Goal: Transaction & Acquisition: Purchase product/service

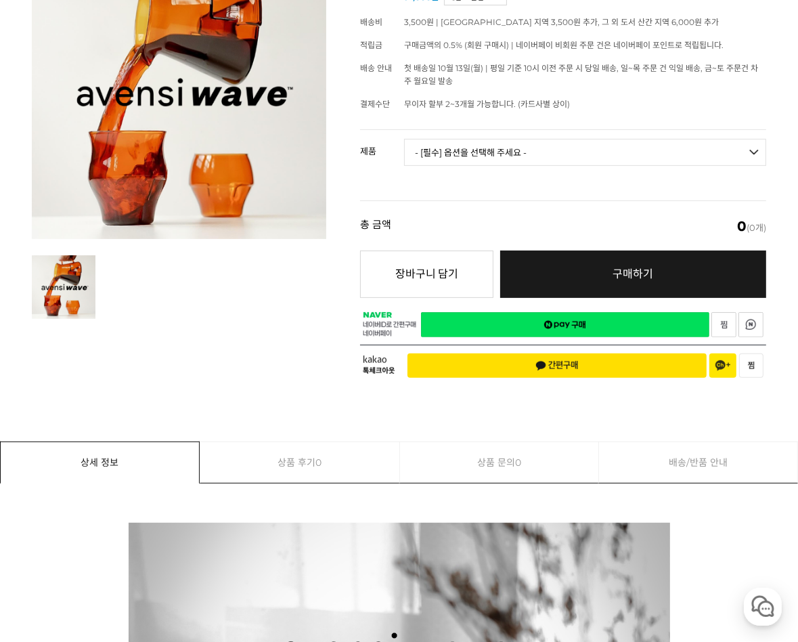
scroll to position [203, 0]
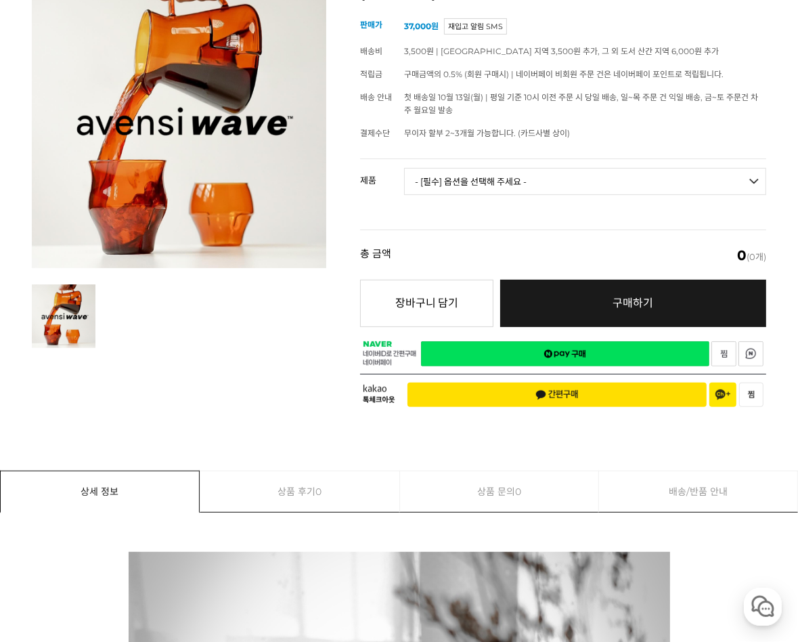
click at [473, 184] on select "- [필수] 옵션을 선택해 주세요 - ------------------- 웨이브 앰버 3종 세트 [품절] 사이클론 센서리 서버 앰버 [품절] …" at bounding box center [585, 181] width 362 height 27
click at [474, 173] on select "- [필수] 옵션을 선택해 주세요 - ------------------- 웨이브 앰버 3종 세트 [품절] 사이클론 센서리 서버 앰버 [품절] …" at bounding box center [585, 181] width 362 height 27
click at [171, 384] on div "[10월 머신 월픽] 아벤시 웨이브 센서리 서버/글라스 - 뉴컬러 앰버 (10/1~10/31) (해외배송 가능 상품) 기본 정보 상품명 판매가" at bounding box center [399, 195] width 735 height 443
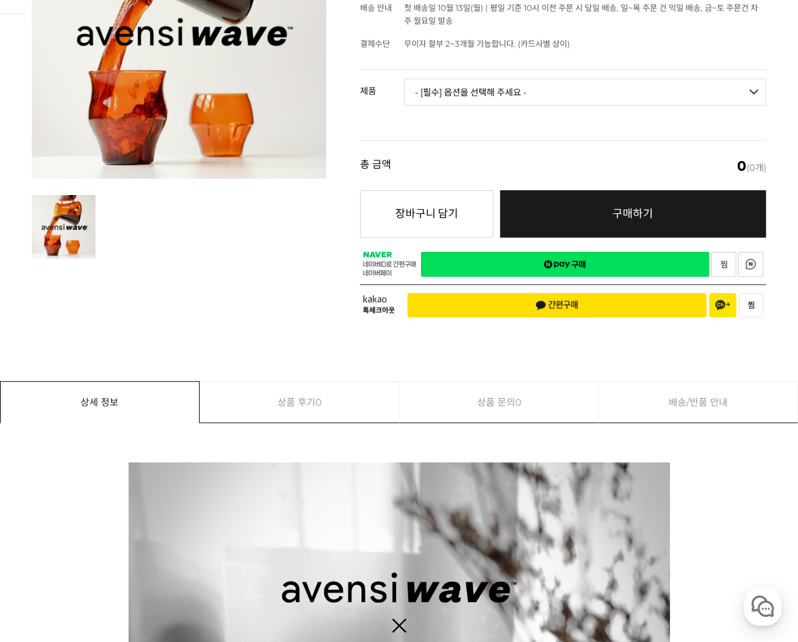
scroll to position [0, 0]
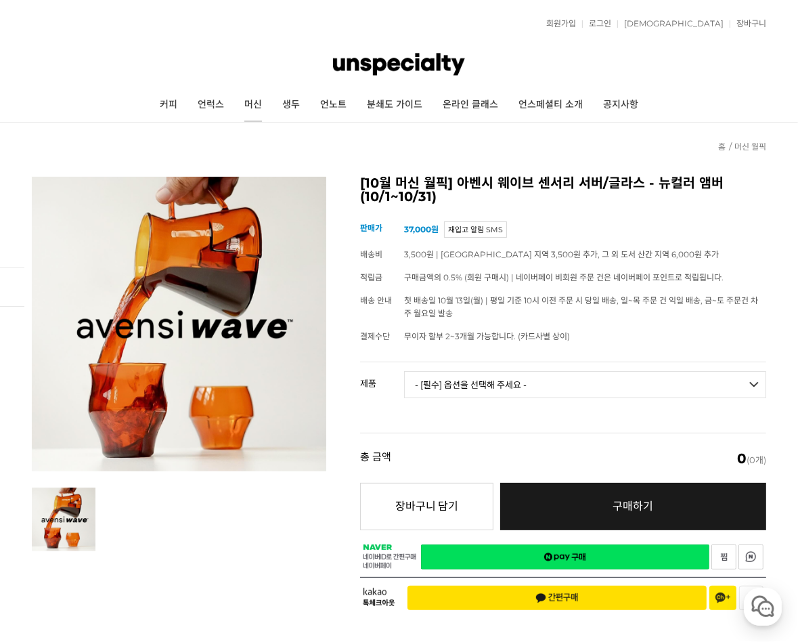
click at [249, 99] on link "머신" at bounding box center [253, 105] width 38 height 34
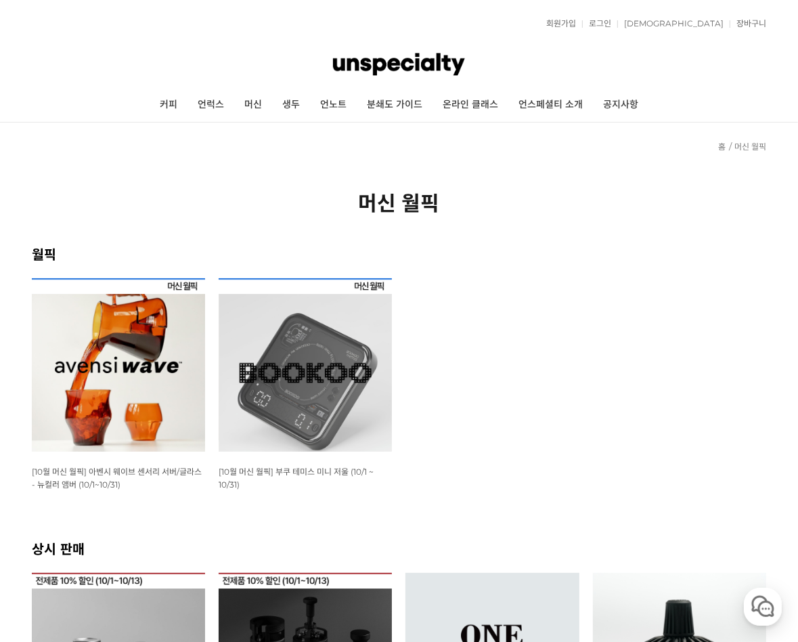
scroll to position [203, 0]
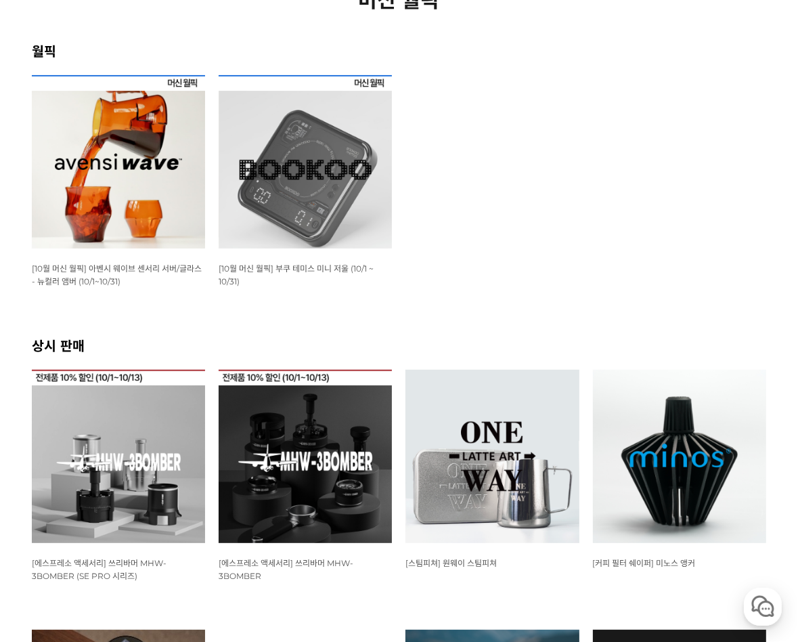
click at [306, 268] on span "[10월 머신 월픽] 부쿠 테미스 미니 저울 (10/1 ~ 10/31)" at bounding box center [296, 274] width 155 height 23
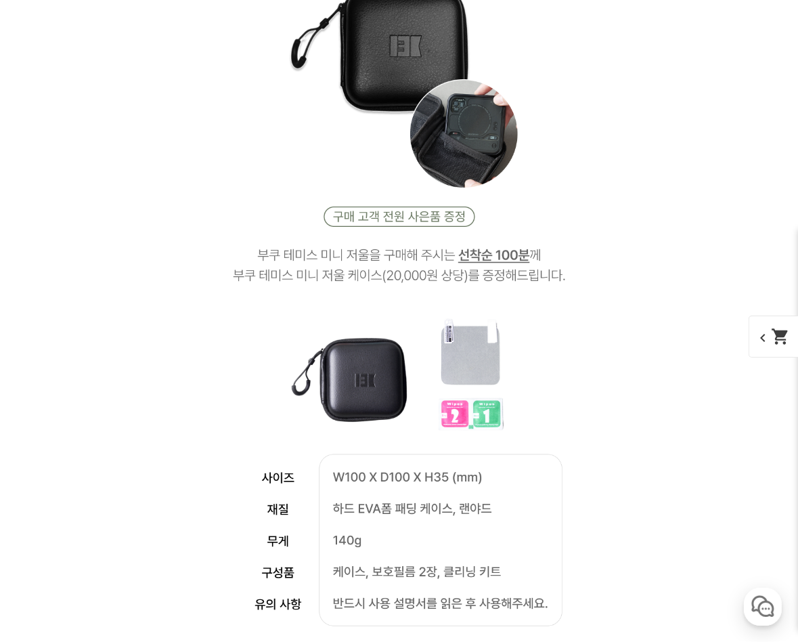
scroll to position [2797, 0]
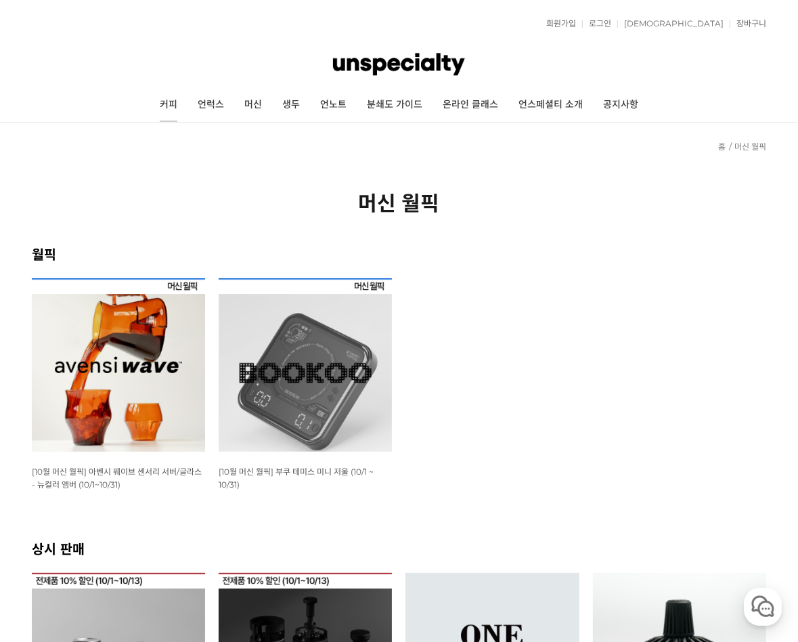
click at [170, 110] on link "커피" at bounding box center [169, 105] width 38 height 34
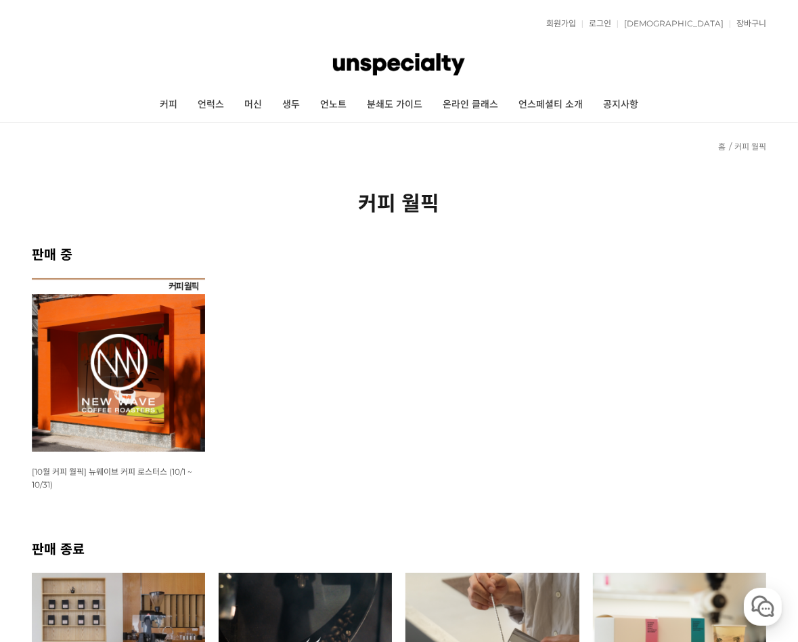
scroll to position [339, 0]
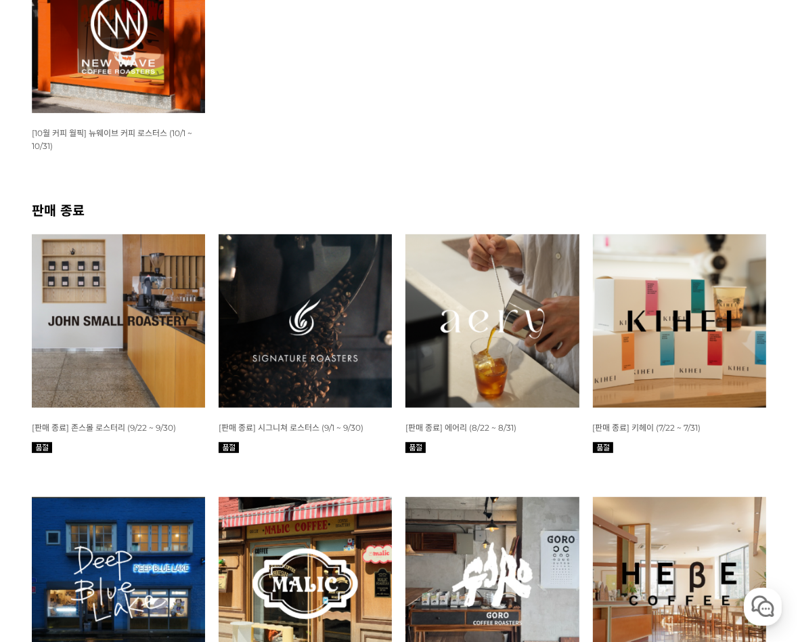
click at [135, 128] on span "[10월 커피 월픽] 뉴웨이브 커피 로스터스 (10/1 ~ 10/31)" at bounding box center [112, 139] width 161 height 23
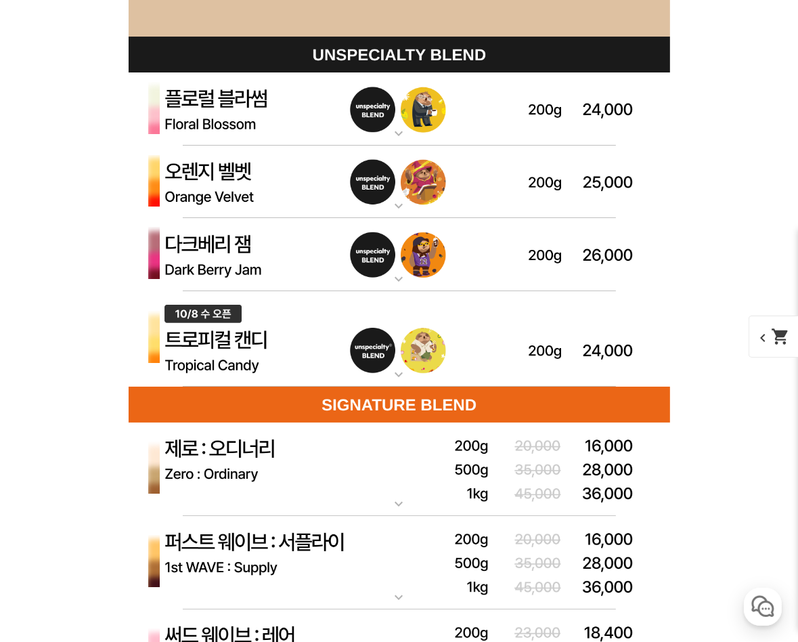
scroll to position [3796, 0]
